Goal: Communication & Community: Participate in discussion

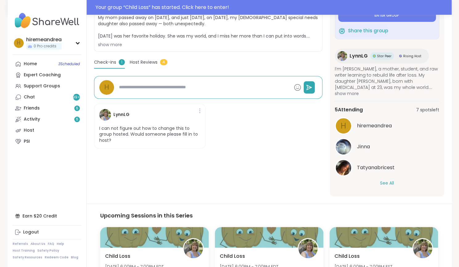
scroll to position [144, 0]
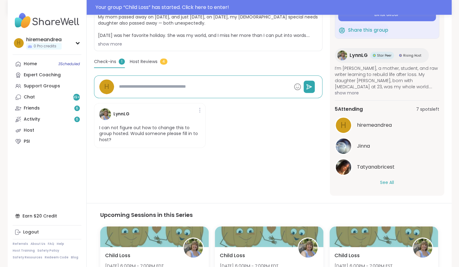
click at [386, 181] on button "See All" at bounding box center [387, 183] width 14 height 6
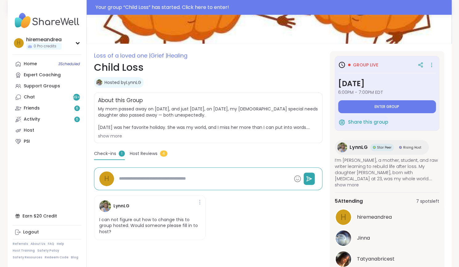
scroll to position [51, 0]
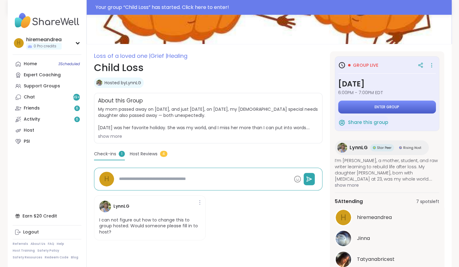
click at [379, 105] on span "Enter group" at bounding box center [386, 107] width 25 height 5
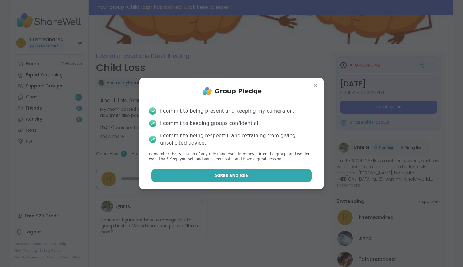
click at [260, 176] on button "Agree and Join" at bounding box center [232, 175] width 160 height 13
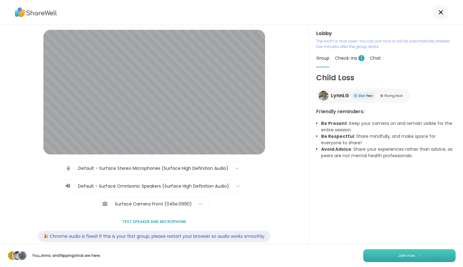
click at [390, 257] on button "Join now" at bounding box center [409, 255] width 92 height 13
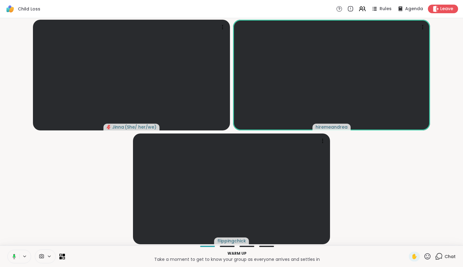
click at [12, 256] on icon at bounding box center [13, 257] width 6 height 6
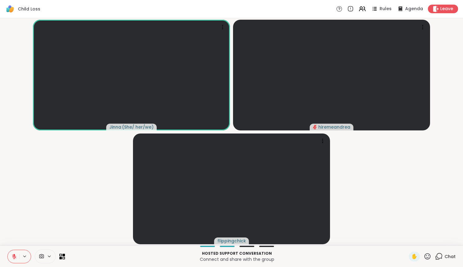
click at [14, 255] on icon at bounding box center [14, 255] width 2 height 2
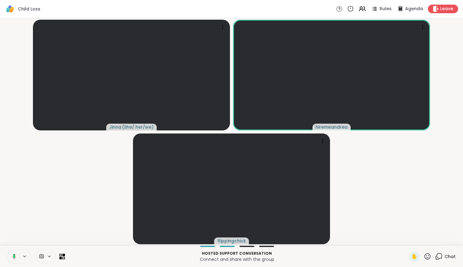
click at [435, 257] on icon at bounding box center [439, 257] width 8 height 8
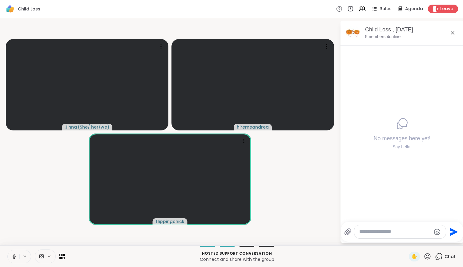
click at [14, 257] on icon at bounding box center [14, 257] width 6 height 6
click at [425, 258] on icon at bounding box center [428, 256] width 6 height 6
click at [407, 241] on span "❤️" at bounding box center [410, 240] width 6 height 7
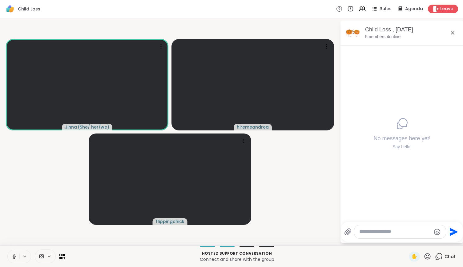
click at [358, 96] on div "No messages here yet! Say hello!" at bounding box center [402, 134] width 123 height 176
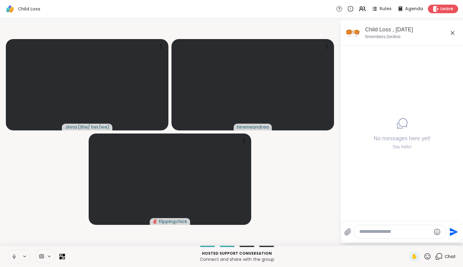
click at [16, 256] on icon at bounding box center [14, 257] width 6 height 6
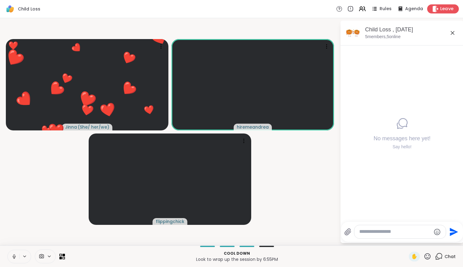
click at [440, 8] on span "Leave" at bounding box center [447, 9] width 14 height 6
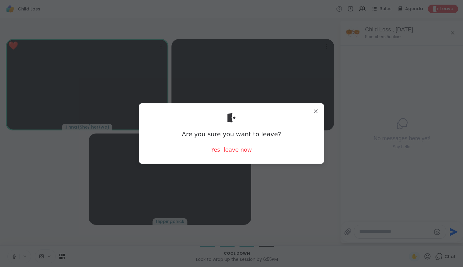
click at [231, 149] on div "Yes, leave now" at bounding box center [231, 150] width 41 height 8
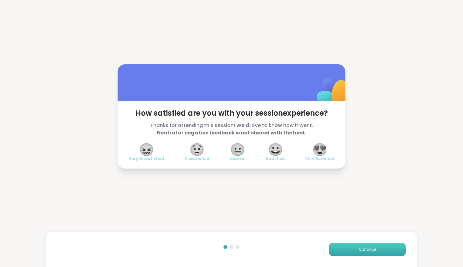
click at [359, 251] on span "Continue" at bounding box center [367, 250] width 17 height 6
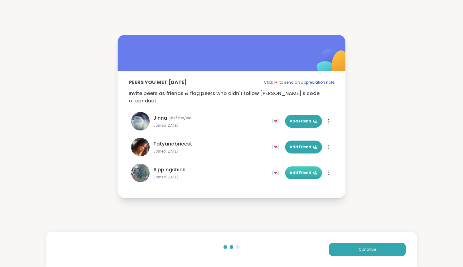
click at [298, 170] on span "Add Friend" at bounding box center [304, 173] width 28 height 6
click at [298, 119] on span "Add Friend" at bounding box center [304, 122] width 28 height 6
click at [359, 247] on span "Continue" at bounding box center [367, 250] width 17 height 6
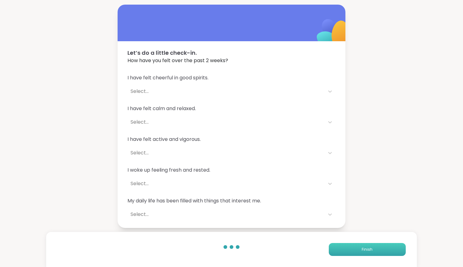
click at [362, 247] on span "Finish" at bounding box center [367, 250] width 11 height 6
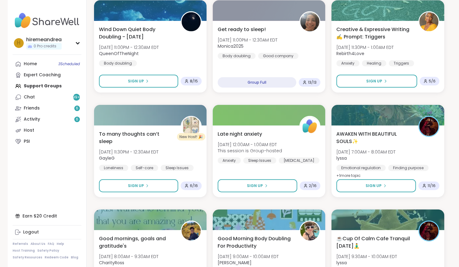
scroll to position [1021, 0]
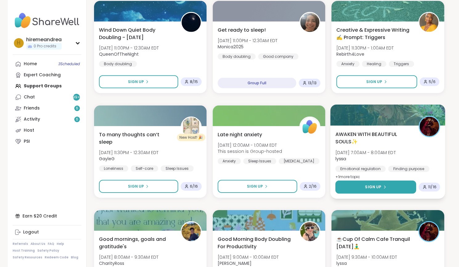
click at [386, 188] on button "Sign Up" at bounding box center [375, 187] width 81 height 13
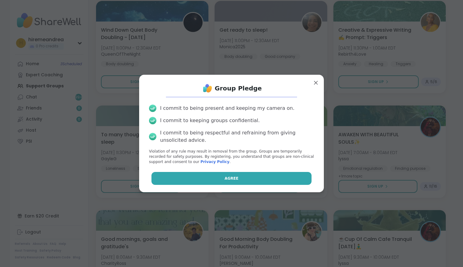
click at [283, 184] on button "Agree" at bounding box center [232, 178] width 160 height 13
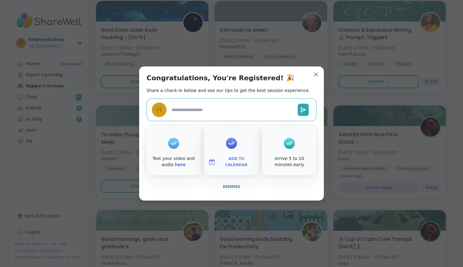
type textarea "*"
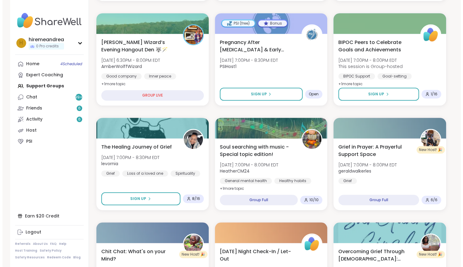
scroll to position [170, 0]
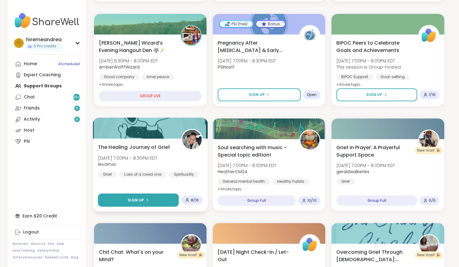
click at [137, 203] on button "Sign Up" at bounding box center [138, 200] width 81 height 13
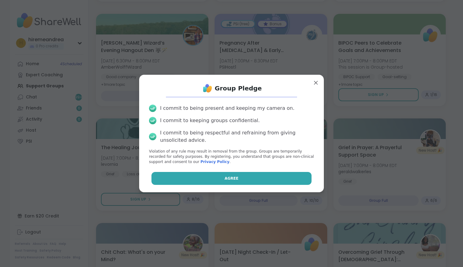
click at [202, 178] on button "Agree" at bounding box center [232, 178] width 160 height 13
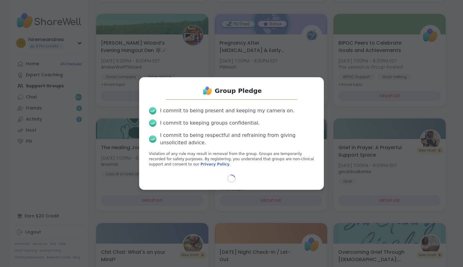
click at [123, 108] on div "Group Pledge I commit to being present and keeping my camera on. I commit to ke…" at bounding box center [232, 133] width 456 height 267
